Goal: Transaction & Acquisition: Purchase product/service

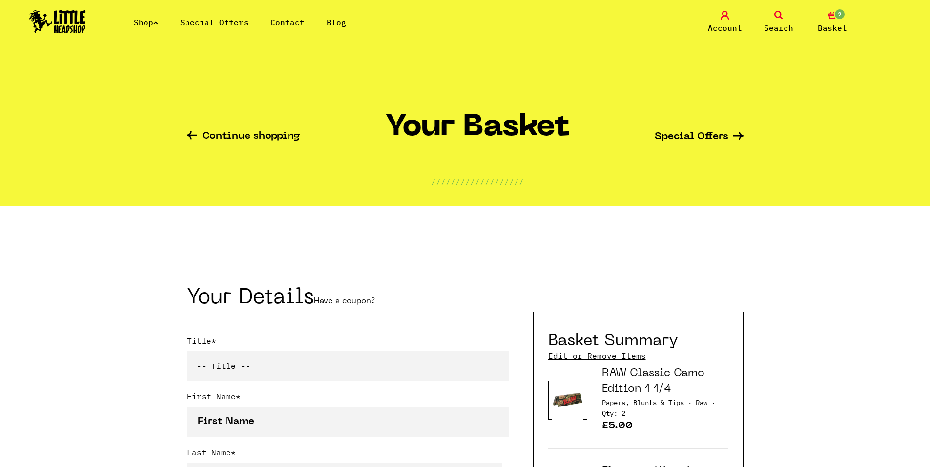
click at [156, 22] on link "Shop" at bounding box center [146, 23] width 24 height 10
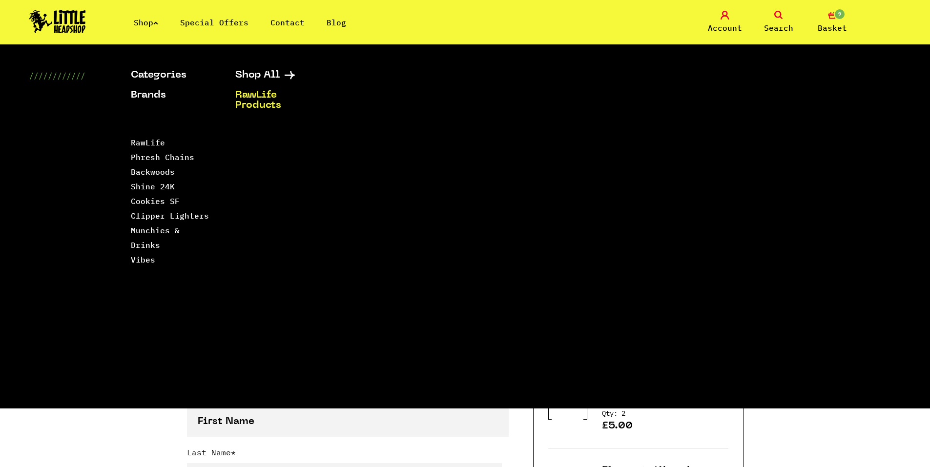
click at [339, 21] on link "Blog" at bounding box center [337, 23] width 20 height 10
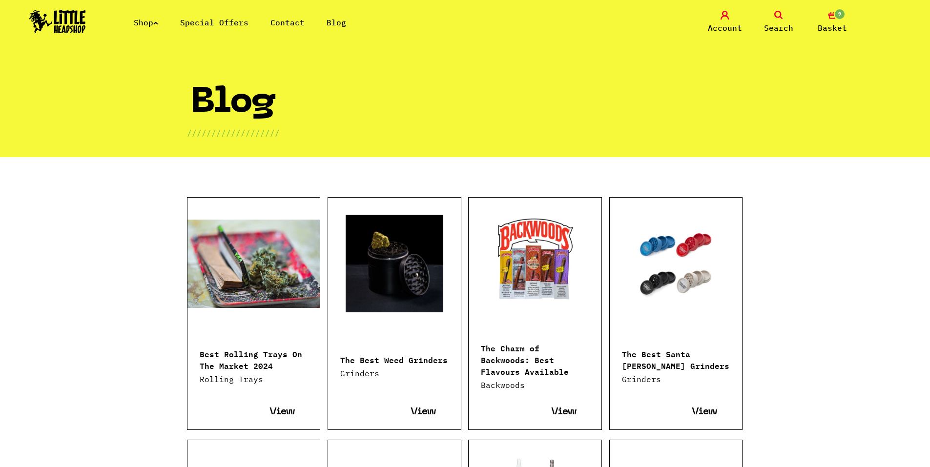
click at [302, 22] on link "Contact" at bounding box center [288, 23] width 34 height 10
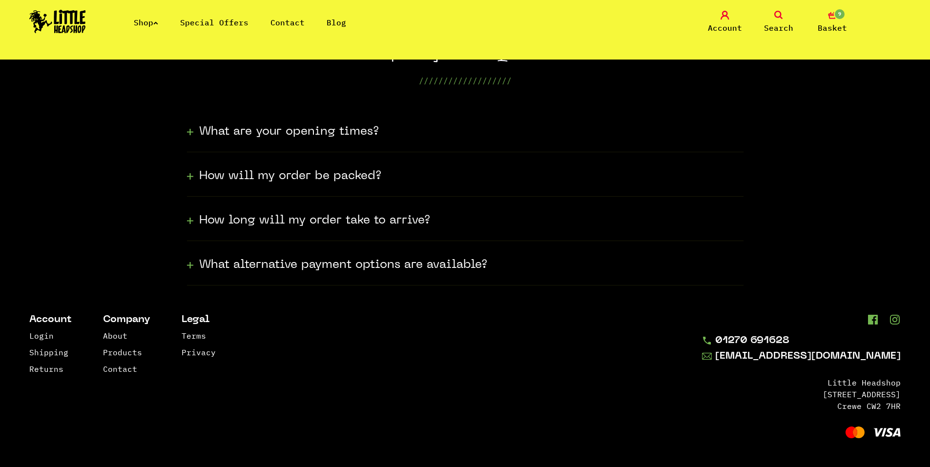
scroll to position [272, 0]
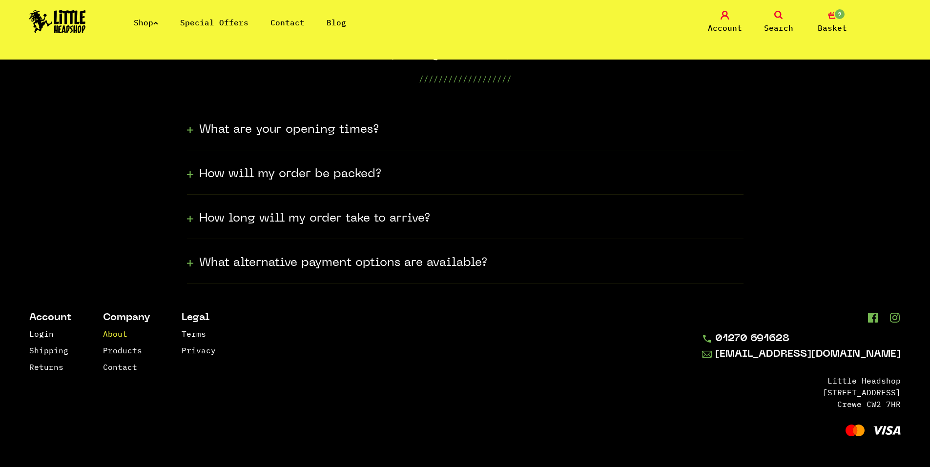
click at [120, 337] on link "About" at bounding box center [115, 334] width 24 height 10
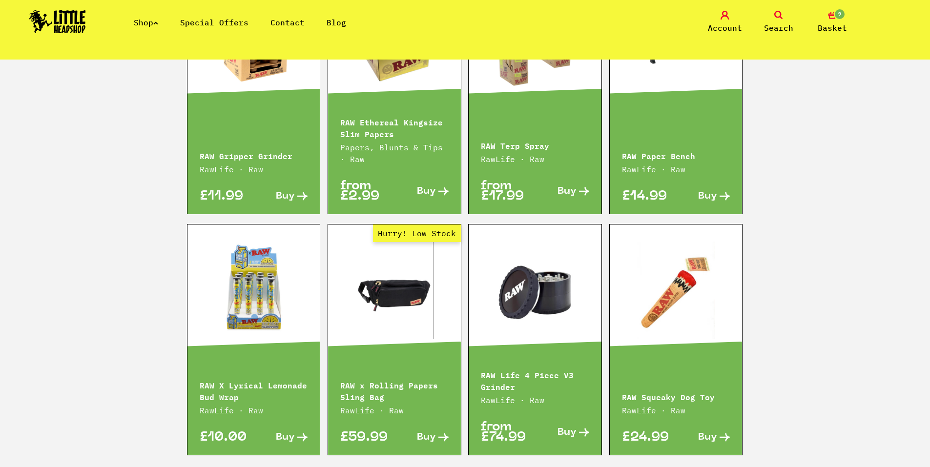
scroll to position [1465, 0]
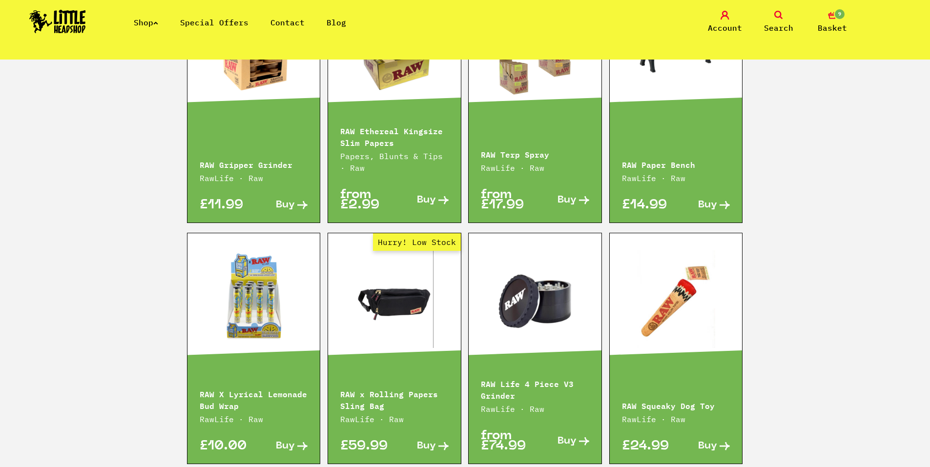
click at [205, 297] on link at bounding box center [254, 300] width 133 height 98
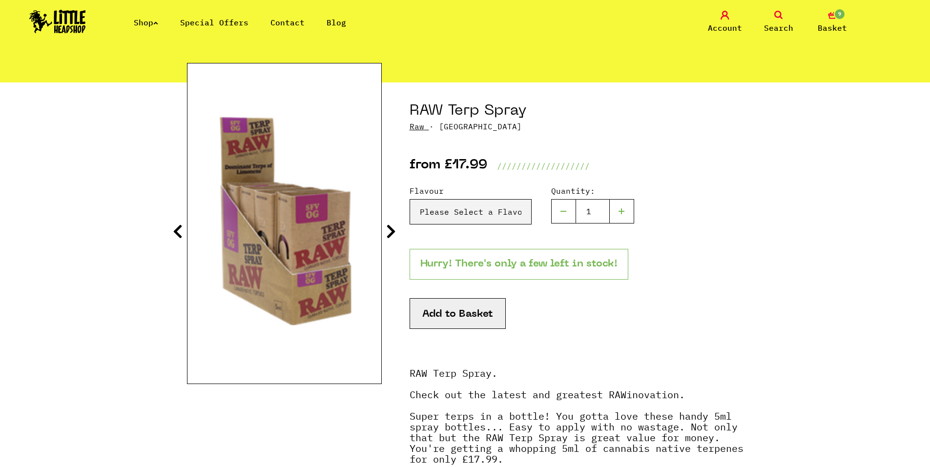
scroll to position [49, 0]
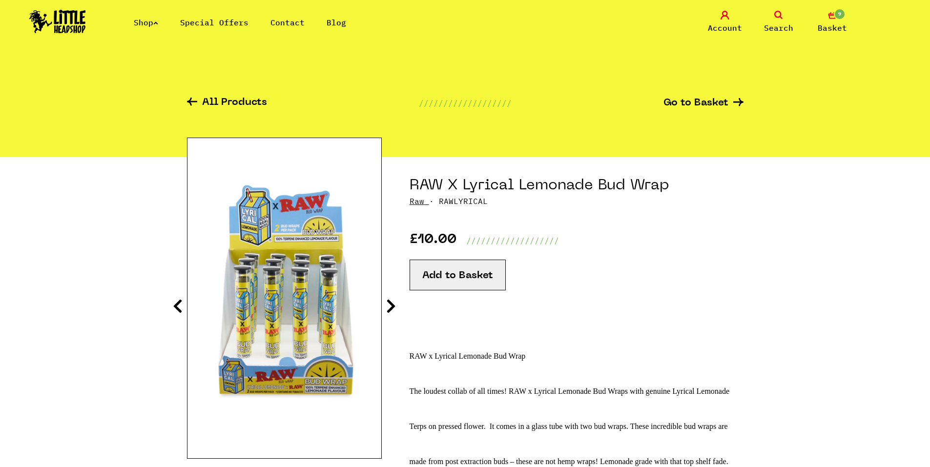
click at [158, 23] on icon at bounding box center [155, 23] width 5 height 4
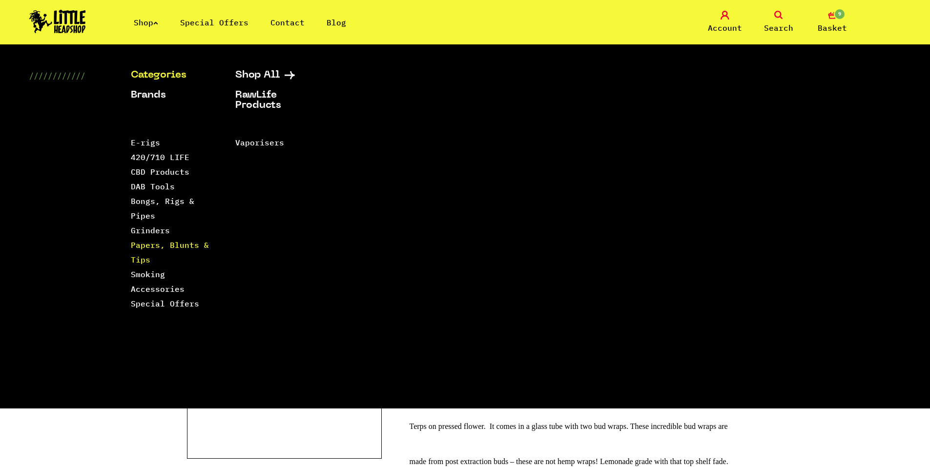
click at [159, 243] on link "Papers, Blunts & Tips" at bounding box center [170, 252] width 78 height 24
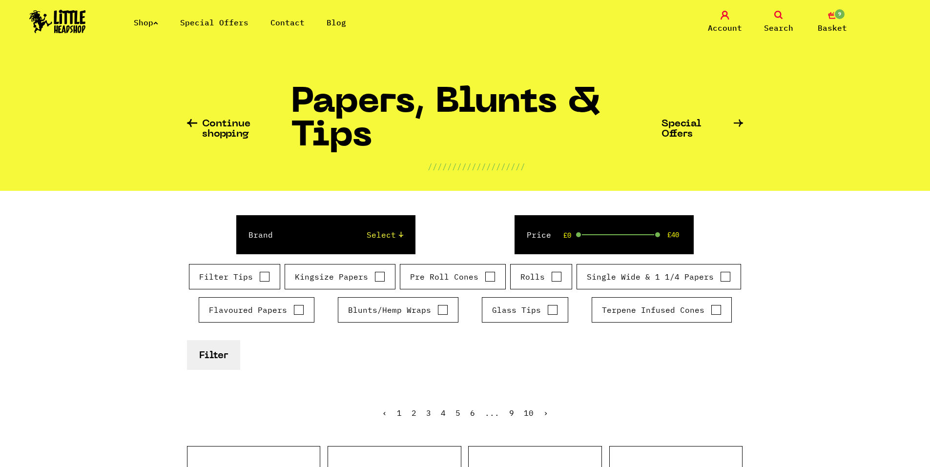
click at [721, 273] on input "Single Wide & 1 1/4 Papers" at bounding box center [725, 277] width 11 height 10
checkbox input "true"
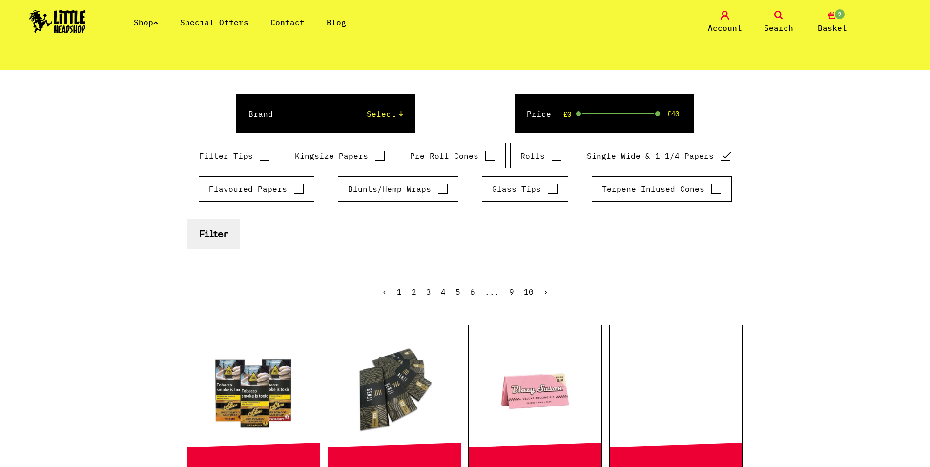
scroll to position [147, 0]
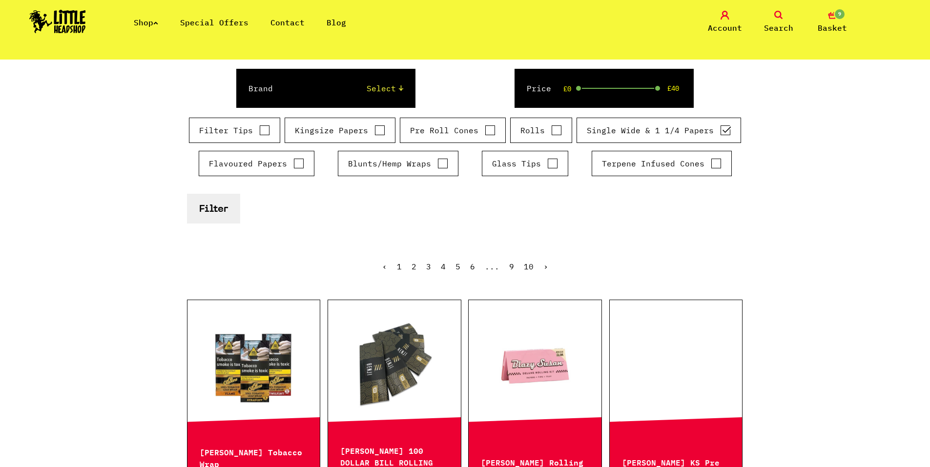
click at [380, 132] on input "Kingsize Papers" at bounding box center [380, 131] width 11 height 10
checkbox input "true"
click at [226, 217] on button "Filter" at bounding box center [213, 209] width 53 height 30
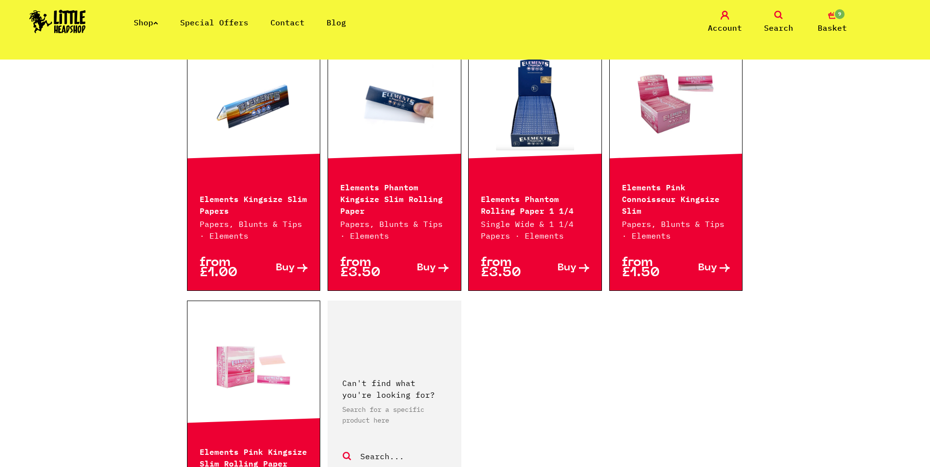
scroll to position [1416, 0]
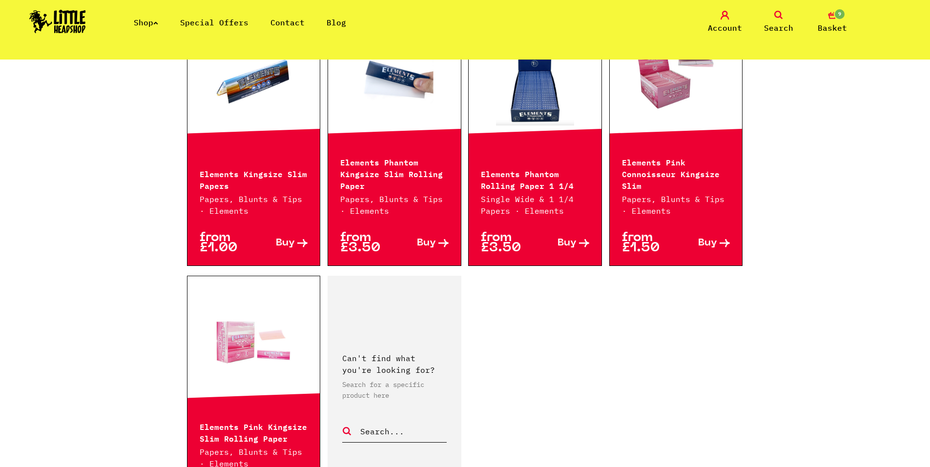
click at [829, 17] on icon "9" at bounding box center [832, 15] width 9 height 9
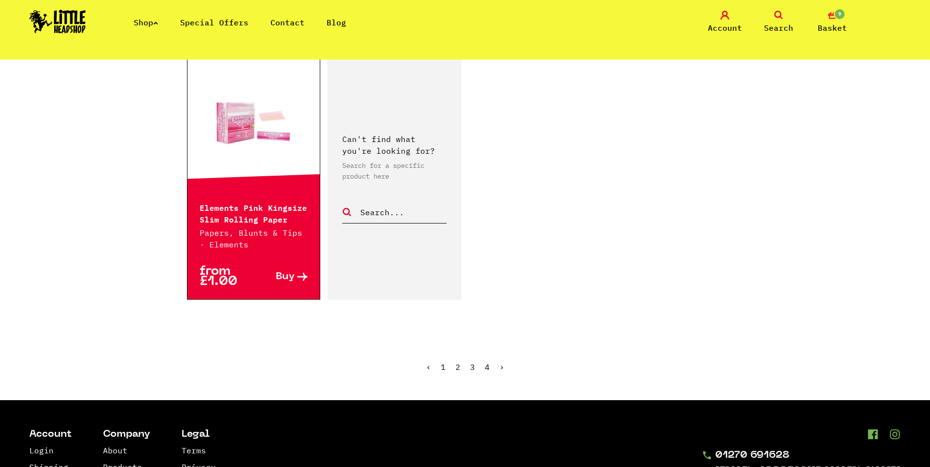
scroll to position [1660, 0]
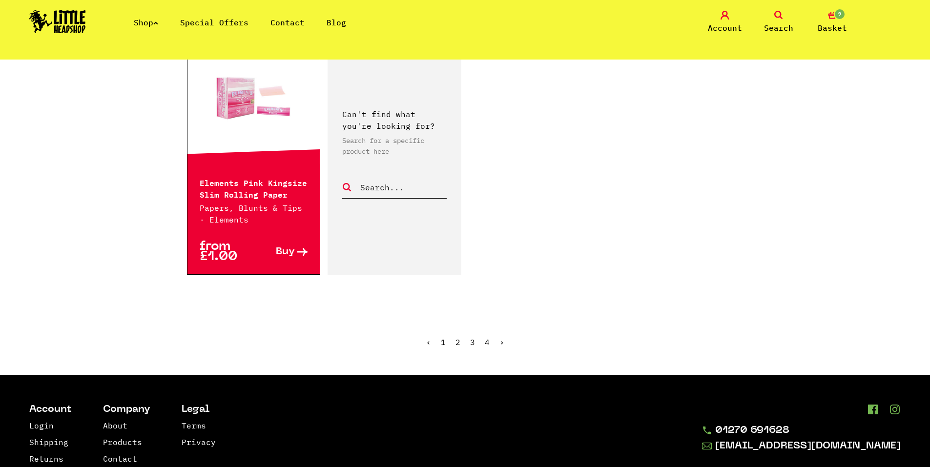
click at [472, 337] on link "3" at bounding box center [472, 342] width 5 height 10
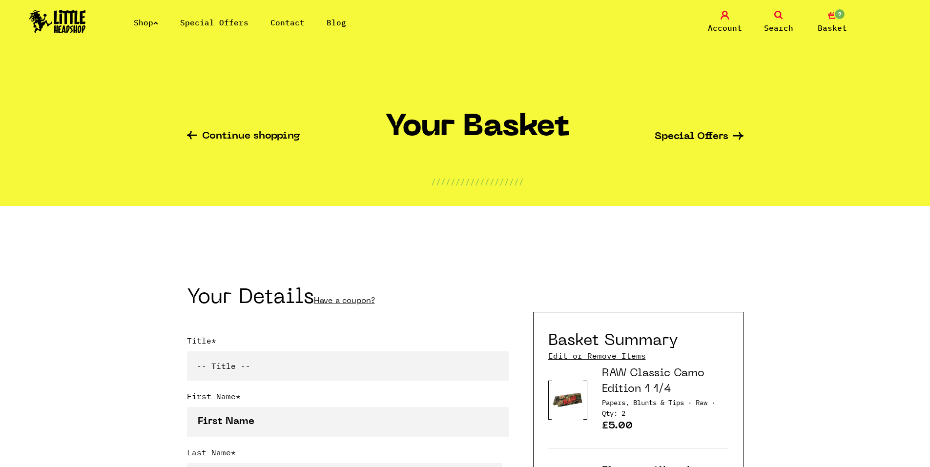
drag, startPoint x: 573, startPoint y: 221, endPoint x: 566, endPoint y: 215, distance: 9.0
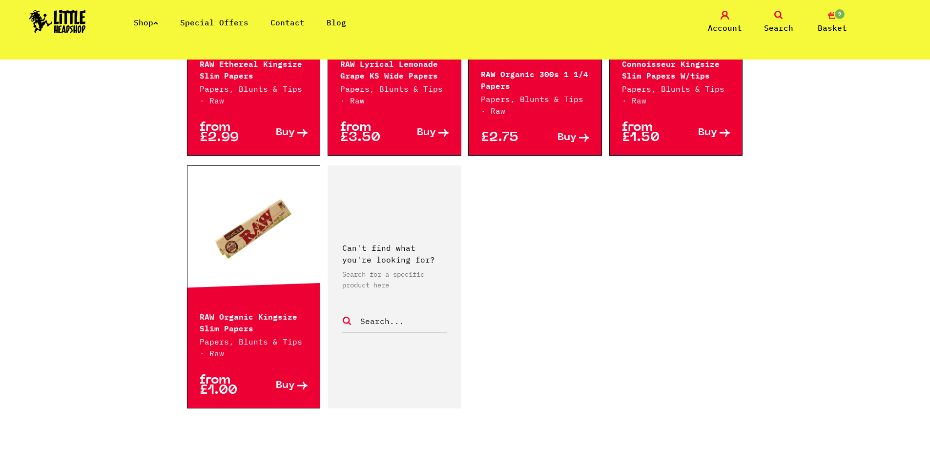
scroll to position [1612, 0]
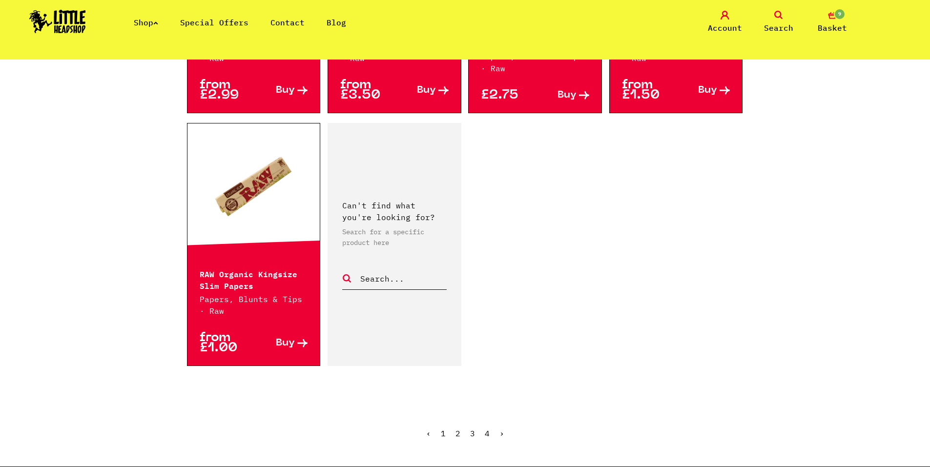
click at [490, 432] on ul "‹ 1 2 3 4 ›" at bounding box center [465, 441] width 557 height 42
click at [485, 432] on link "4" at bounding box center [487, 434] width 5 height 10
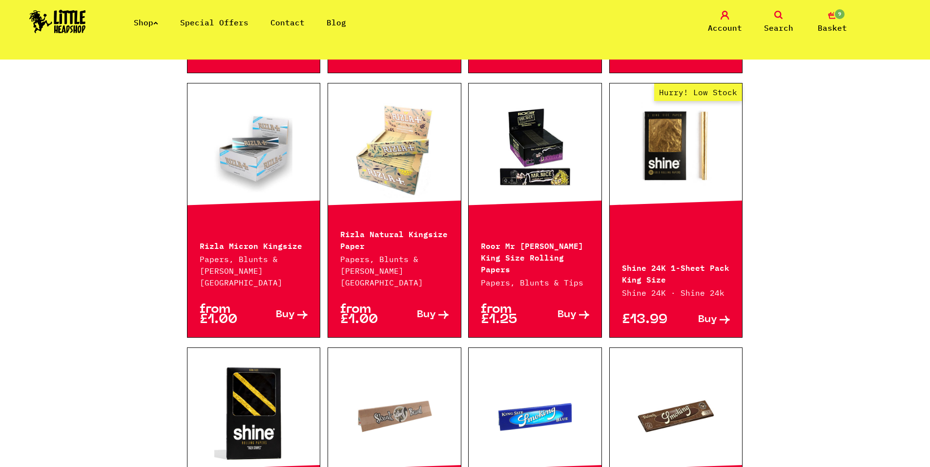
scroll to position [635, 0]
